Goal: Information Seeking & Learning: Learn about a topic

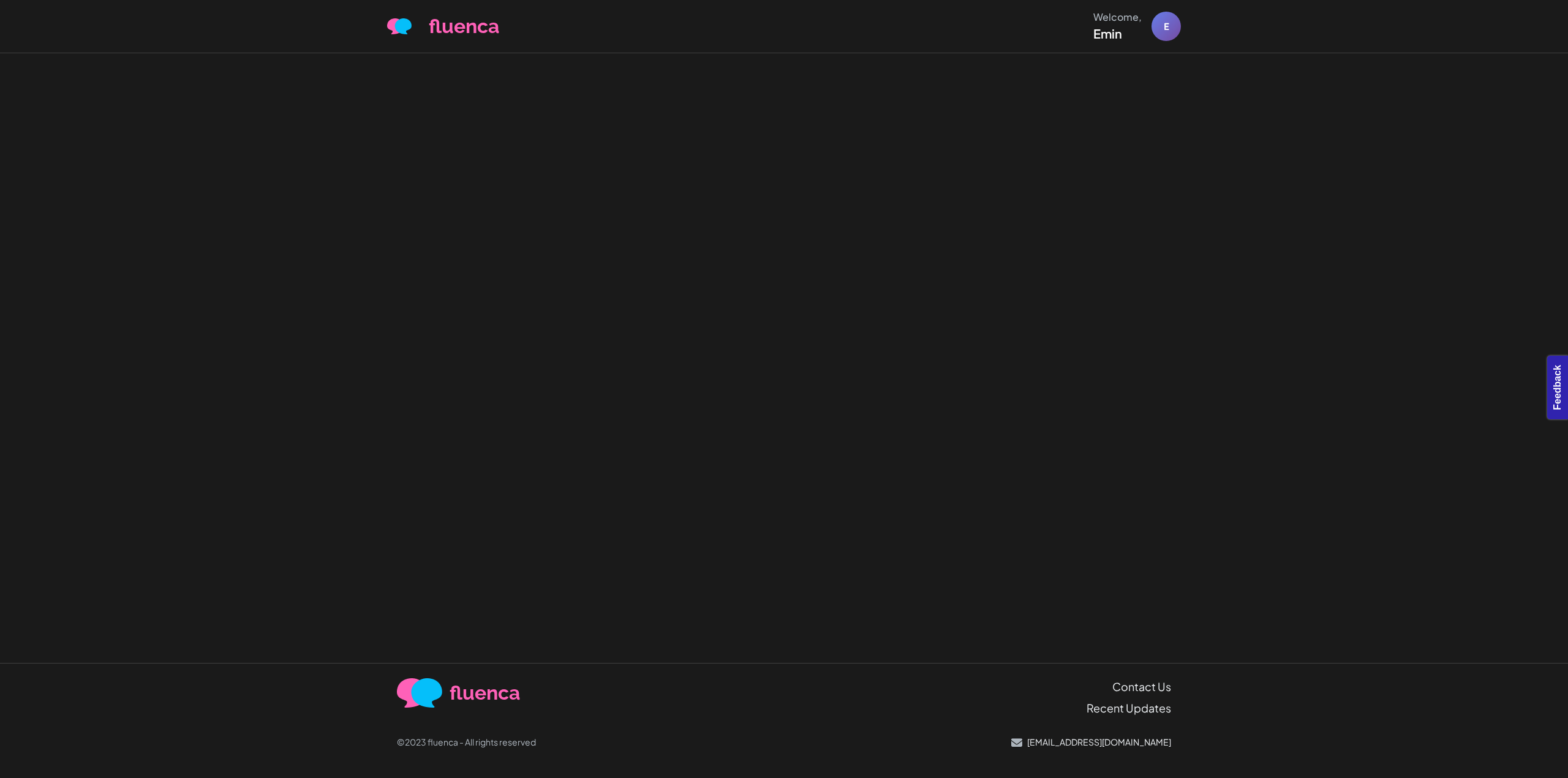
click at [277, 246] on div at bounding box center [784, 358] width 1568 height 610
click at [871, 468] on div at bounding box center [784, 358] width 1568 height 610
click at [540, 465] on div at bounding box center [784, 358] width 1568 height 610
click at [1051, 260] on div at bounding box center [784, 358] width 1568 height 610
click at [830, 111] on div at bounding box center [784, 358] width 1568 height 610
